Goal: Register for event/course: Sign up to attend an event or enroll in a course

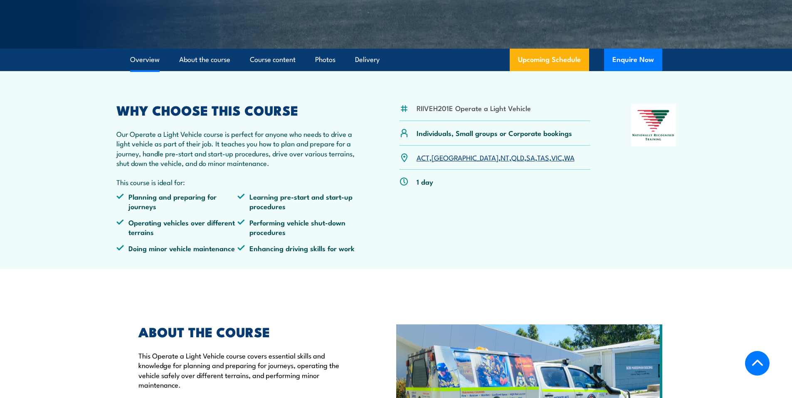
scroll to position [208, 0]
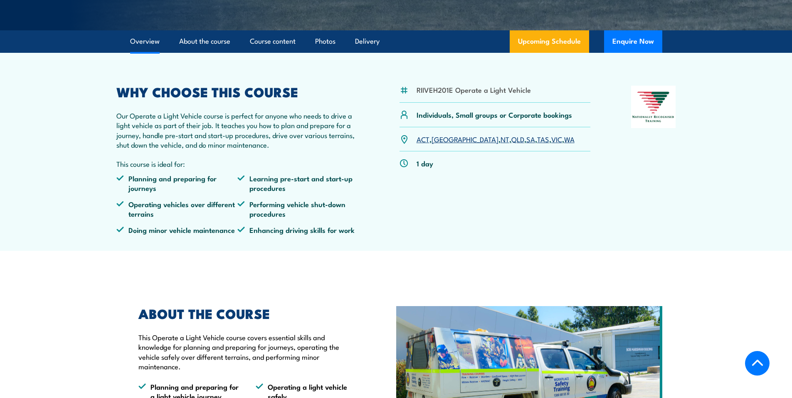
click at [512, 140] on link "QLD" at bounding box center [518, 139] width 13 height 10
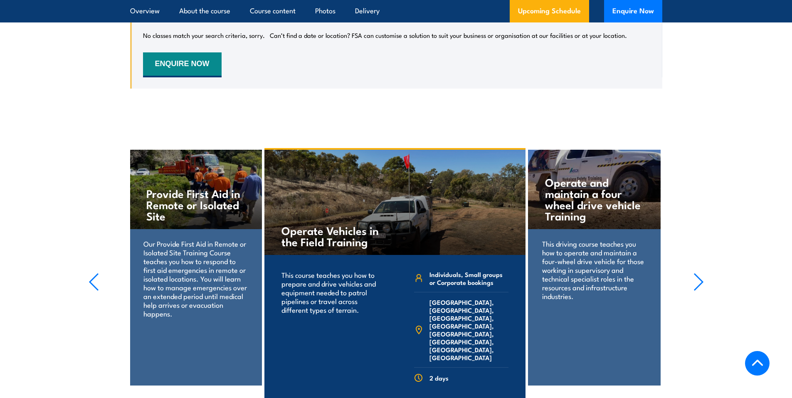
scroll to position [1418, 0]
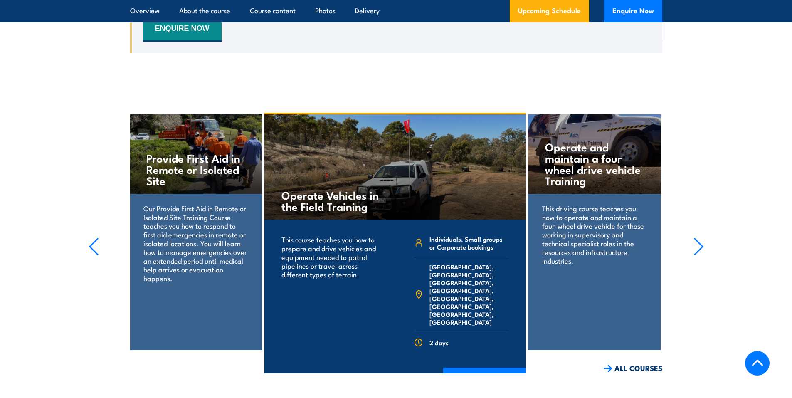
click at [700, 237] on icon "button" at bounding box center [699, 246] width 10 height 18
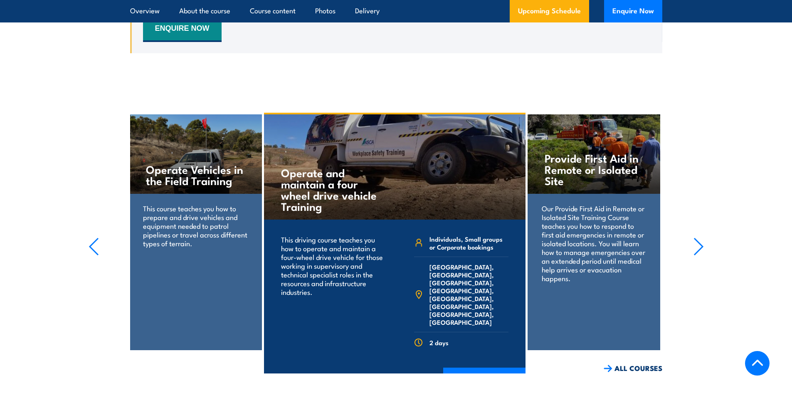
click at [700, 237] on icon "button" at bounding box center [699, 246] width 10 height 18
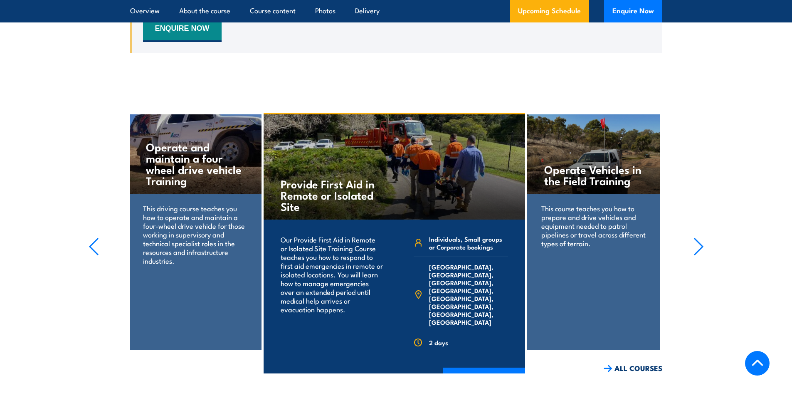
click at [700, 237] on icon "button" at bounding box center [699, 246] width 10 height 18
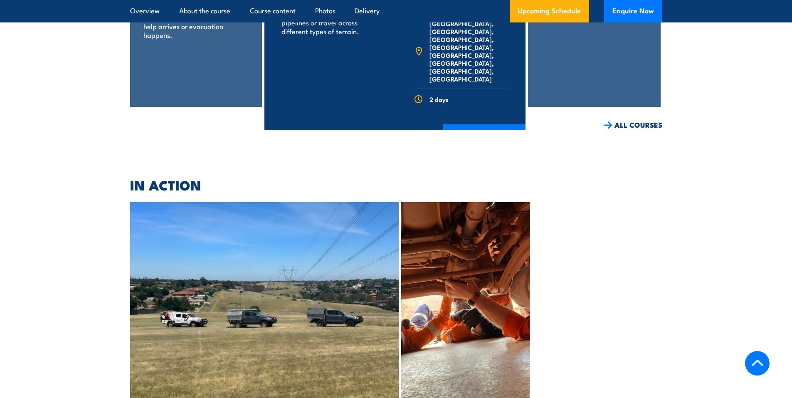
scroll to position [1668, 0]
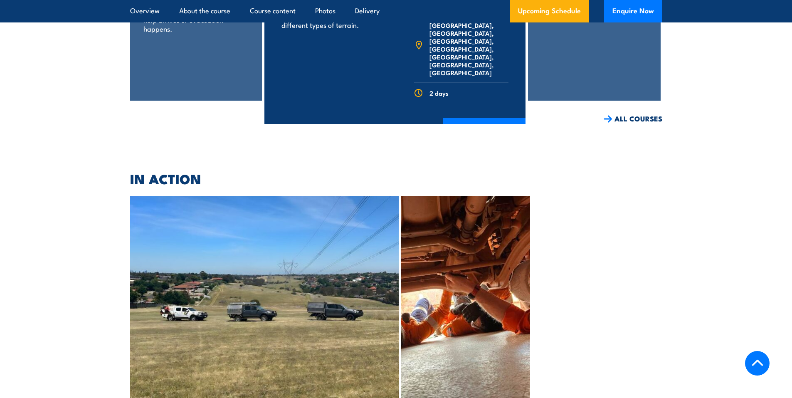
click at [641, 114] on link "ALL COURSES" at bounding box center [633, 119] width 59 height 10
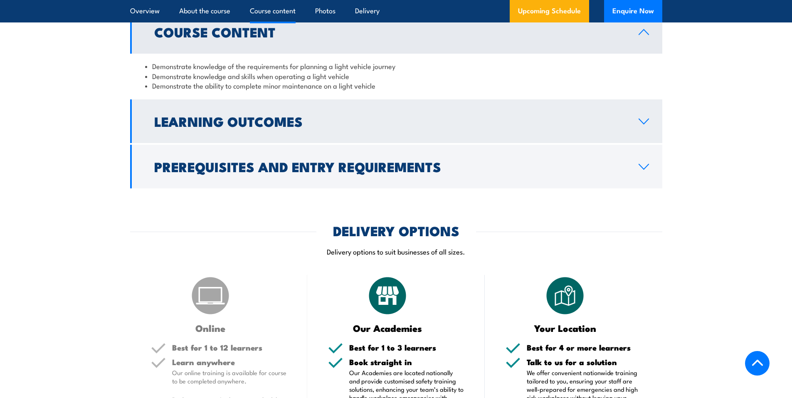
scroll to position [707, 0]
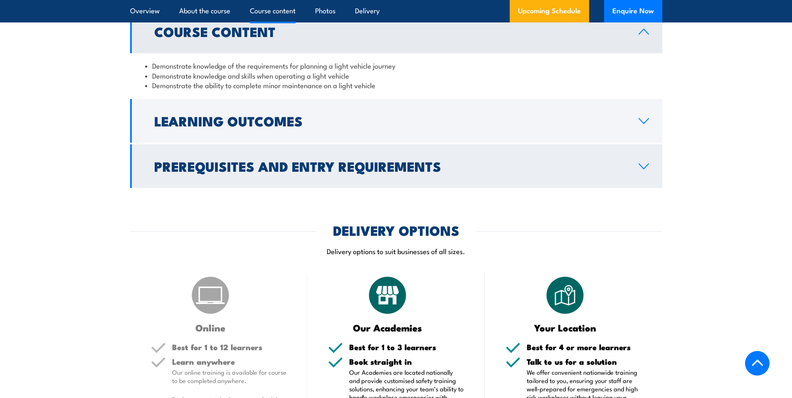
click at [647, 165] on icon at bounding box center [644, 166] width 10 height 5
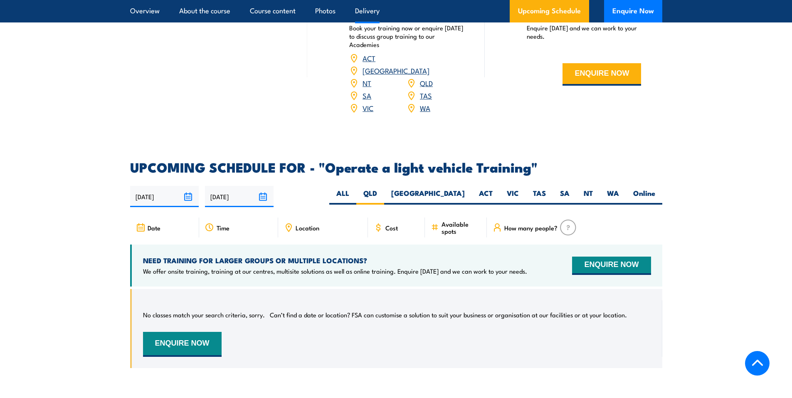
scroll to position [1164, 0]
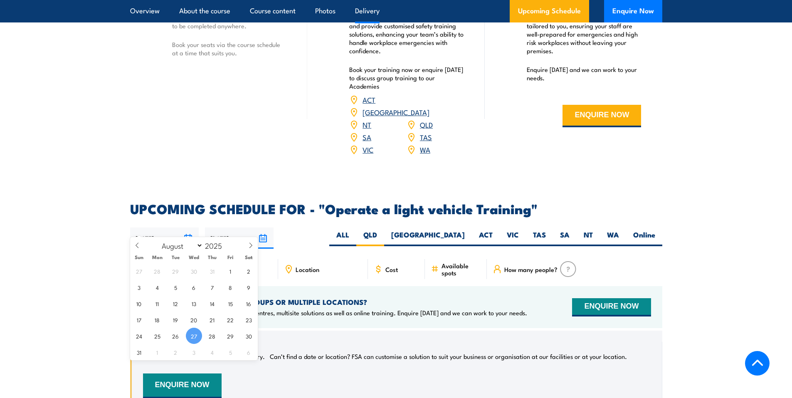
click at [163, 227] on input "[DATE]" at bounding box center [164, 237] width 69 height 21
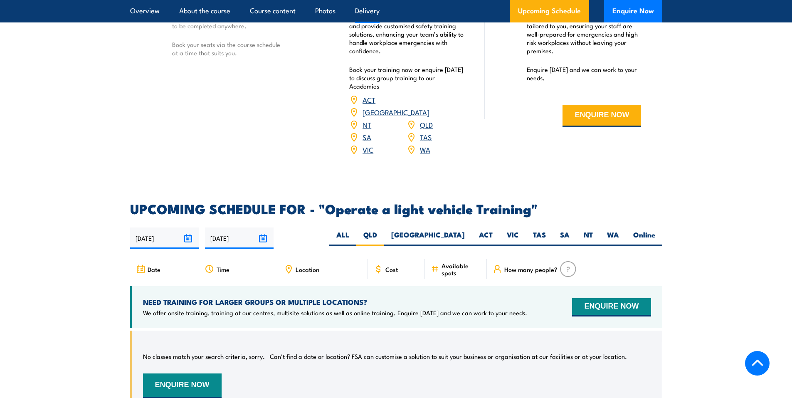
click at [428, 119] on link "QLD" at bounding box center [426, 124] width 13 height 10
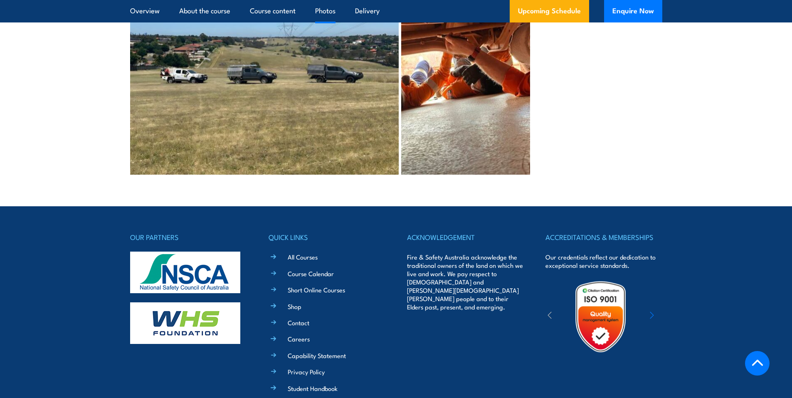
scroll to position [2069, 0]
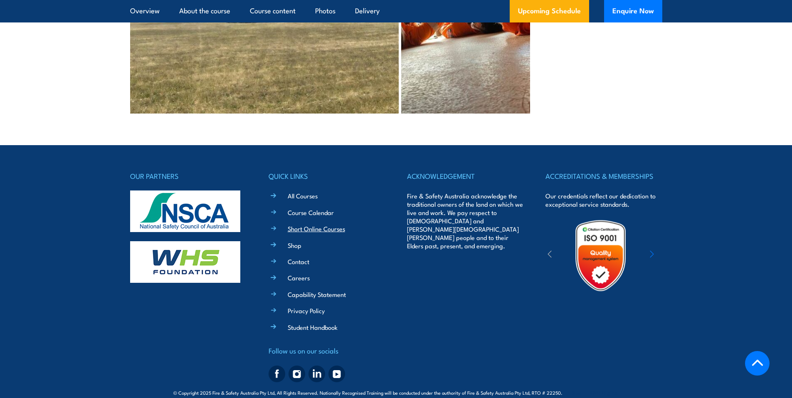
click at [314, 224] on link "Short Online Courses" at bounding box center [316, 228] width 57 height 9
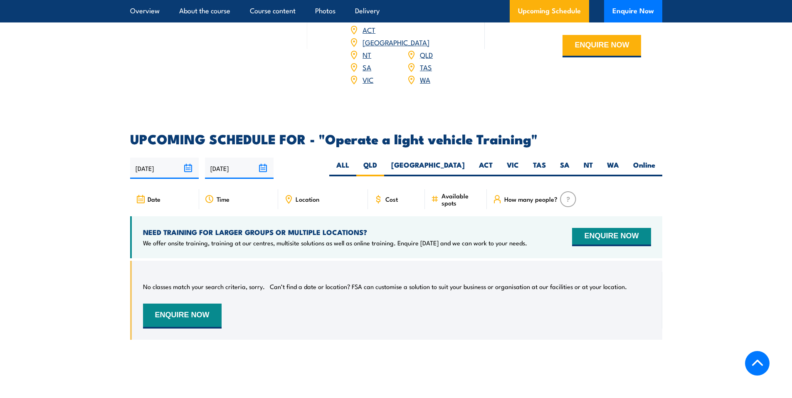
scroll to position [1164, 0]
